Goal: Book appointment/travel/reservation

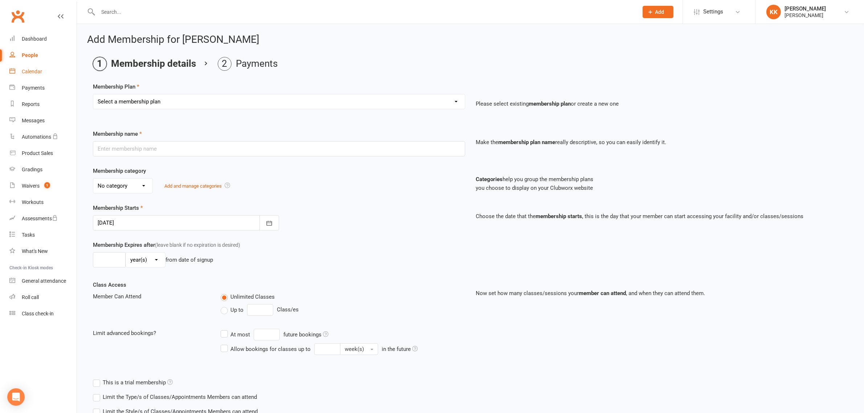
click at [38, 69] on div "Calendar" at bounding box center [32, 72] width 20 height 6
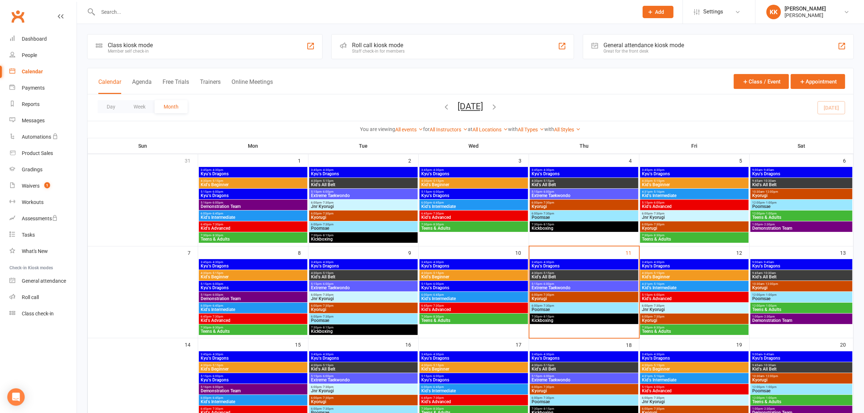
click at [503, 261] on span "3:45pm - 4:30pm" at bounding box center [474, 262] width 106 height 3
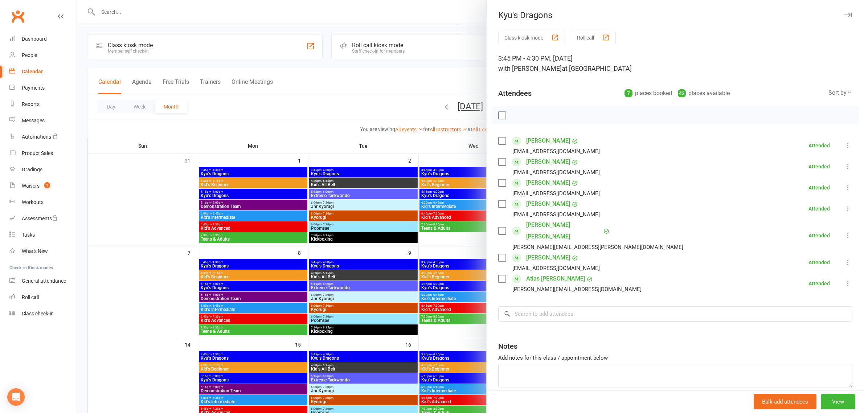
click at [465, 275] on div at bounding box center [470, 206] width 787 height 413
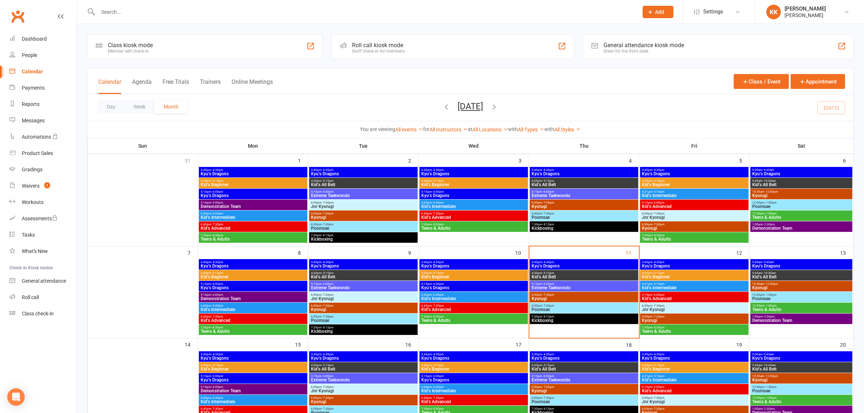
click at [465, 275] on span "Kid's Beginner" at bounding box center [474, 277] width 106 height 4
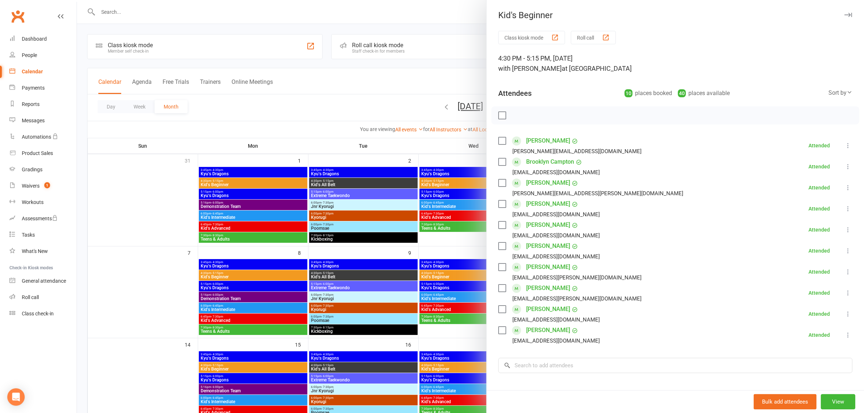
scroll to position [45, 0]
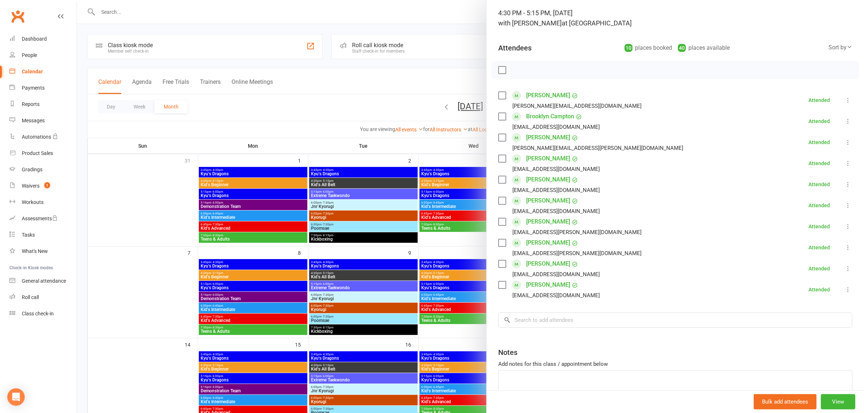
click at [465, 294] on div at bounding box center [470, 206] width 787 height 413
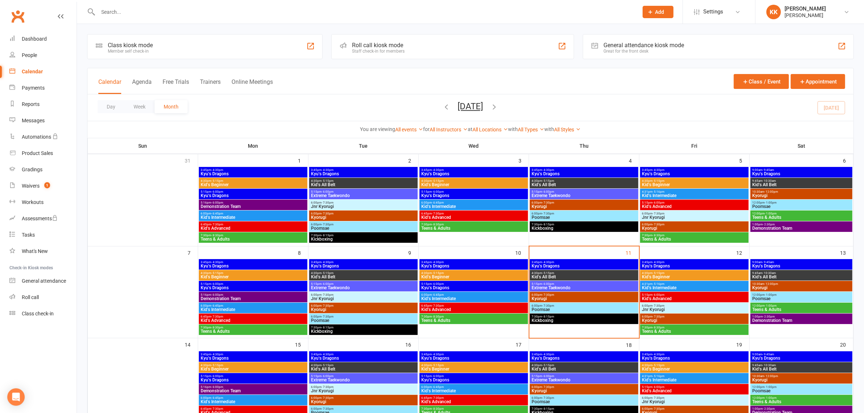
click at [450, 289] on span "Kyu's Dragons" at bounding box center [474, 288] width 106 height 4
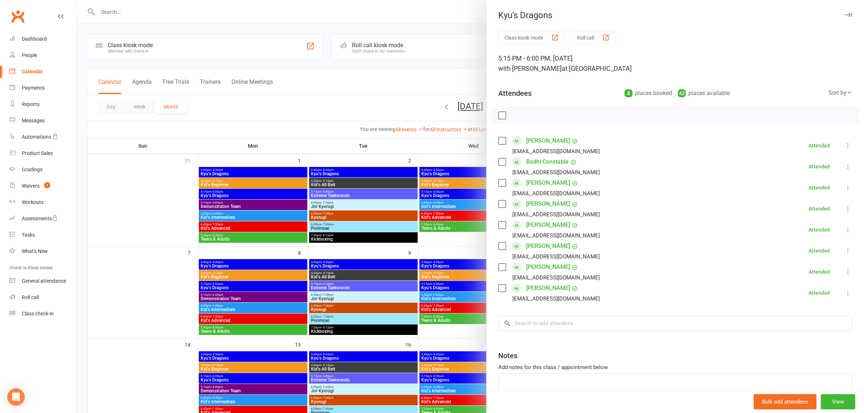
click at [452, 290] on div at bounding box center [470, 206] width 787 height 413
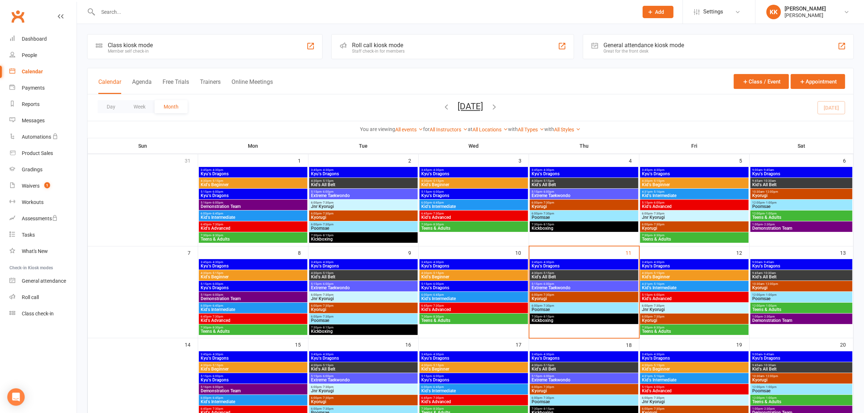
click at [444, 297] on span "Kid's Intermediate" at bounding box center [474, 299] width 106 height 4
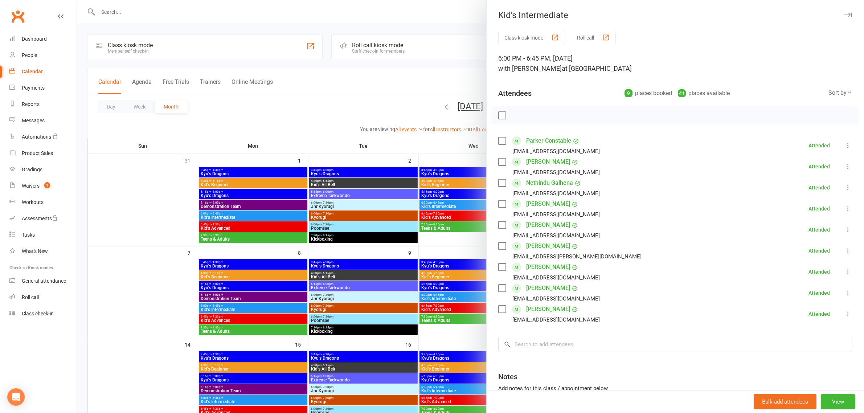
click at [425, 302] on div at bounding box center [470, 206] width 787 height 413
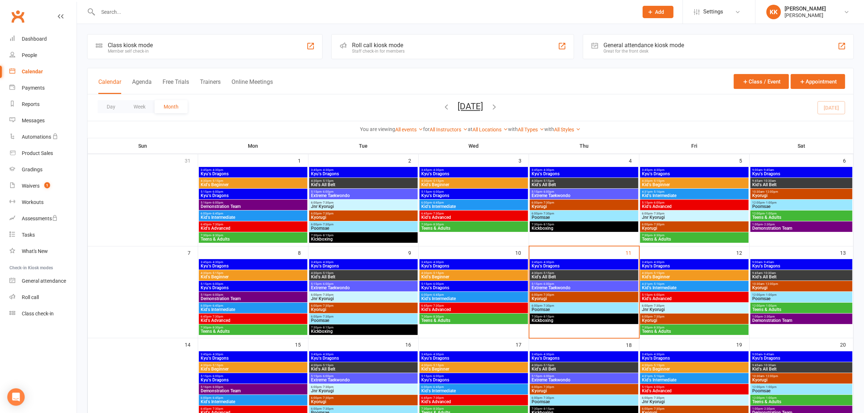
click at [451, 305] on span "6:45pm - 7:30pm" at bounding box center [474, 305] width 106 height 3
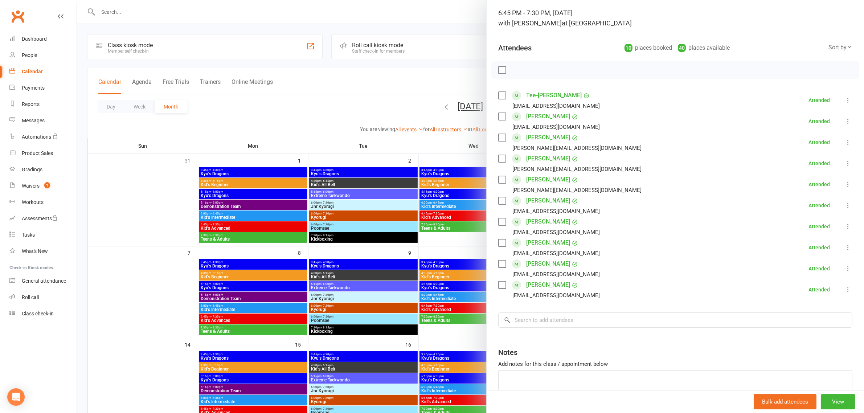
click at [449, 304] on div at bounding box center [470, 206] width 787 height 413
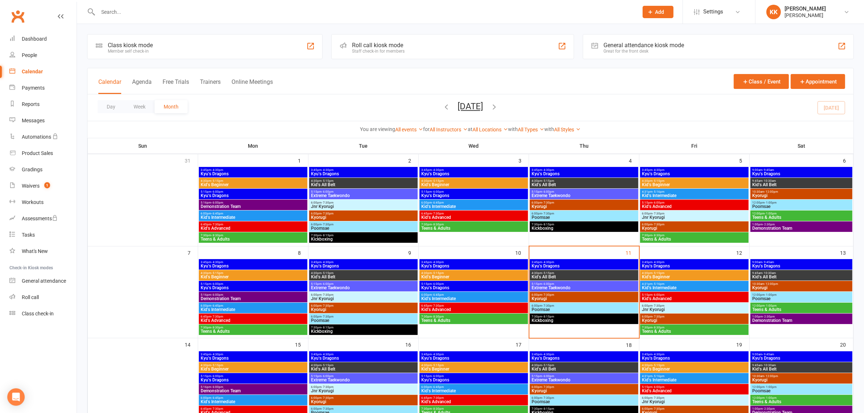
click at [450, 305] on span "6:45pm - 7:30pm" at bounding box center [474, 305] width 106 height 3
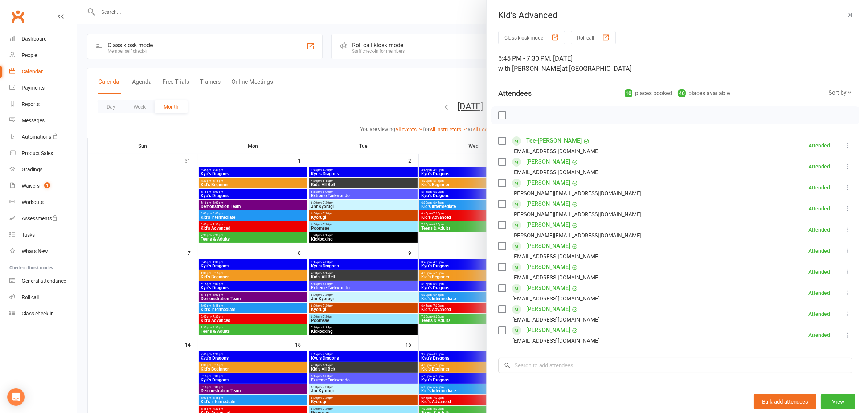
click at [439, 314] on div at bounding box center [470, 206] width 787 height 413
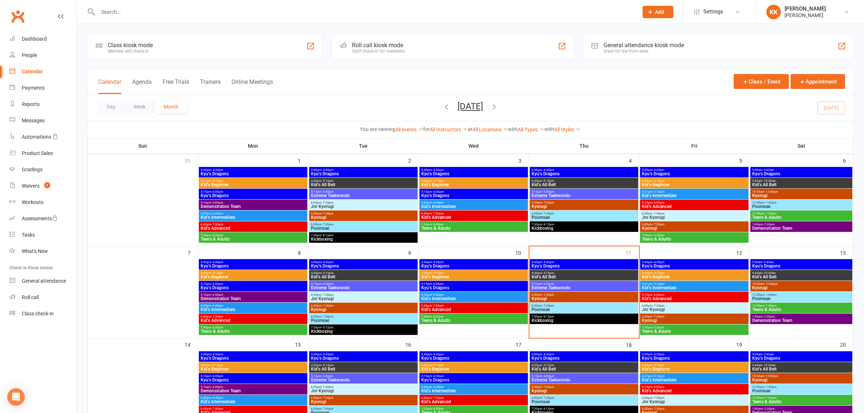
click at [443, 321] on span "Teens & Adults" at bounding box center [474, 320] width 106 height 4
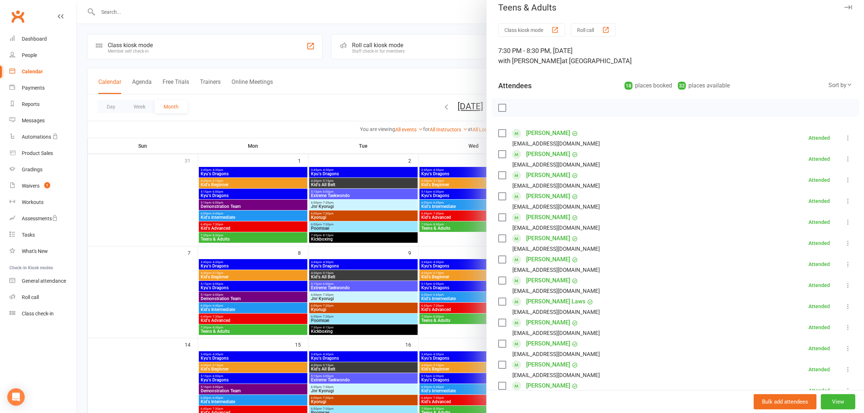
scroll to position [0, 0]
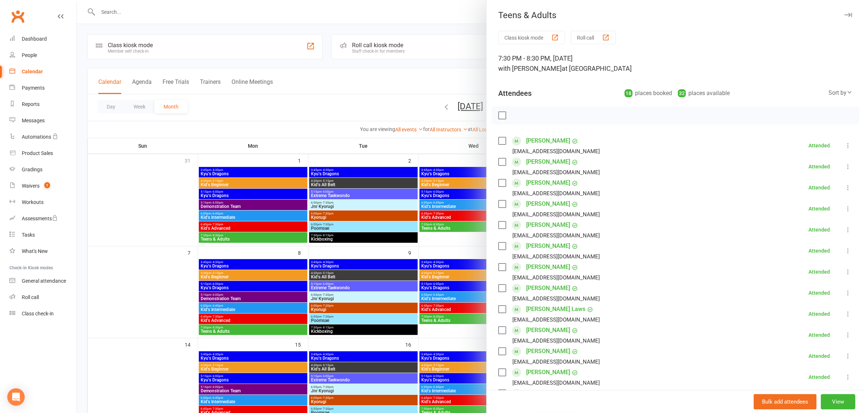
click at [435, 151] on div at bounding box center [470, 206] width 787 height 413
